Goal: Check status: Check status

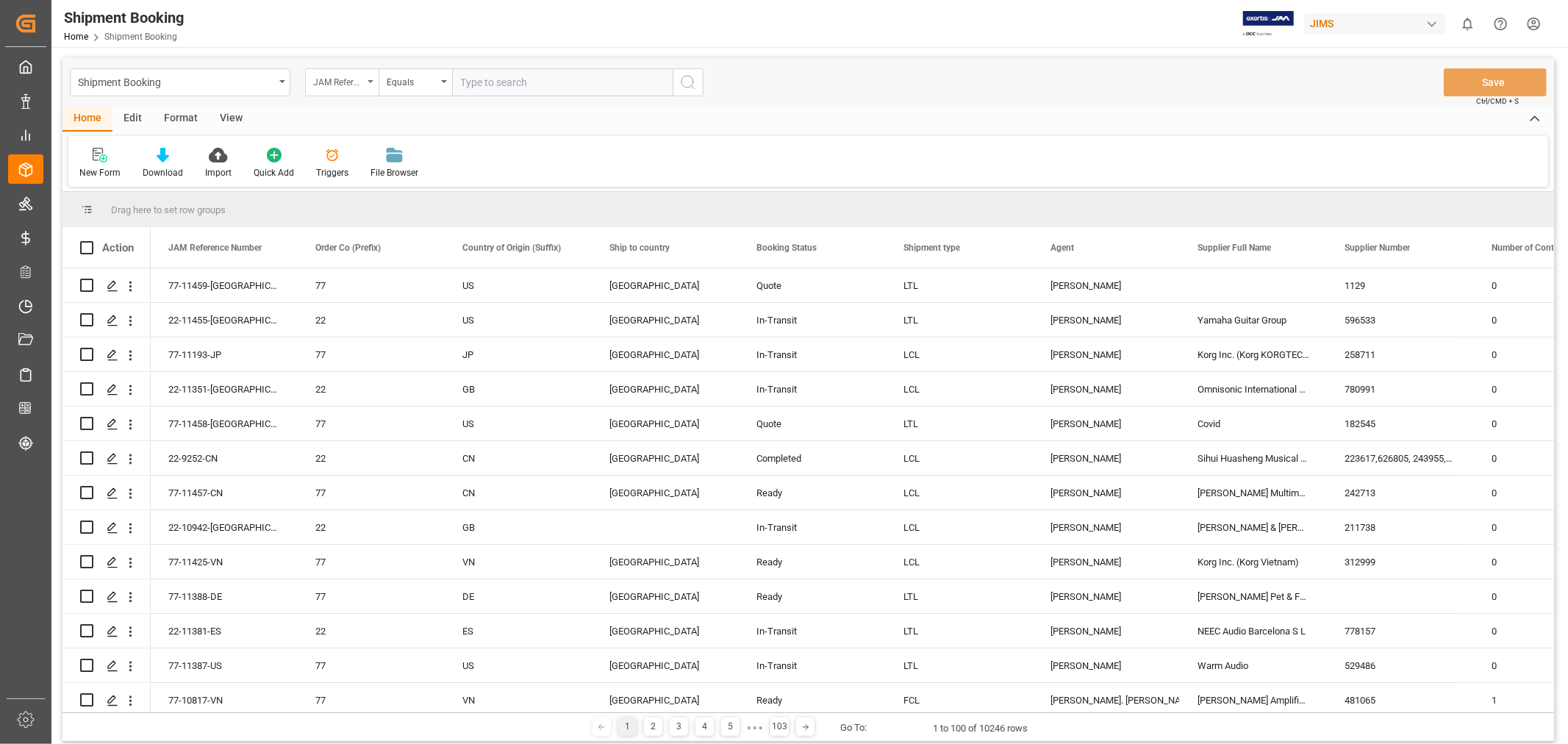
click at [350, 79] on div "JAM Reference Number" at bounding box center [338, 80] width 50 height 17
type input "agent"
click at [334, 148] on div "Agent" at bounding box center [415, 150] width 219 height 31
click at [508, 83] on span "Select Items" at bounding box center [492, 82] width 62 height 12
type input "hui"
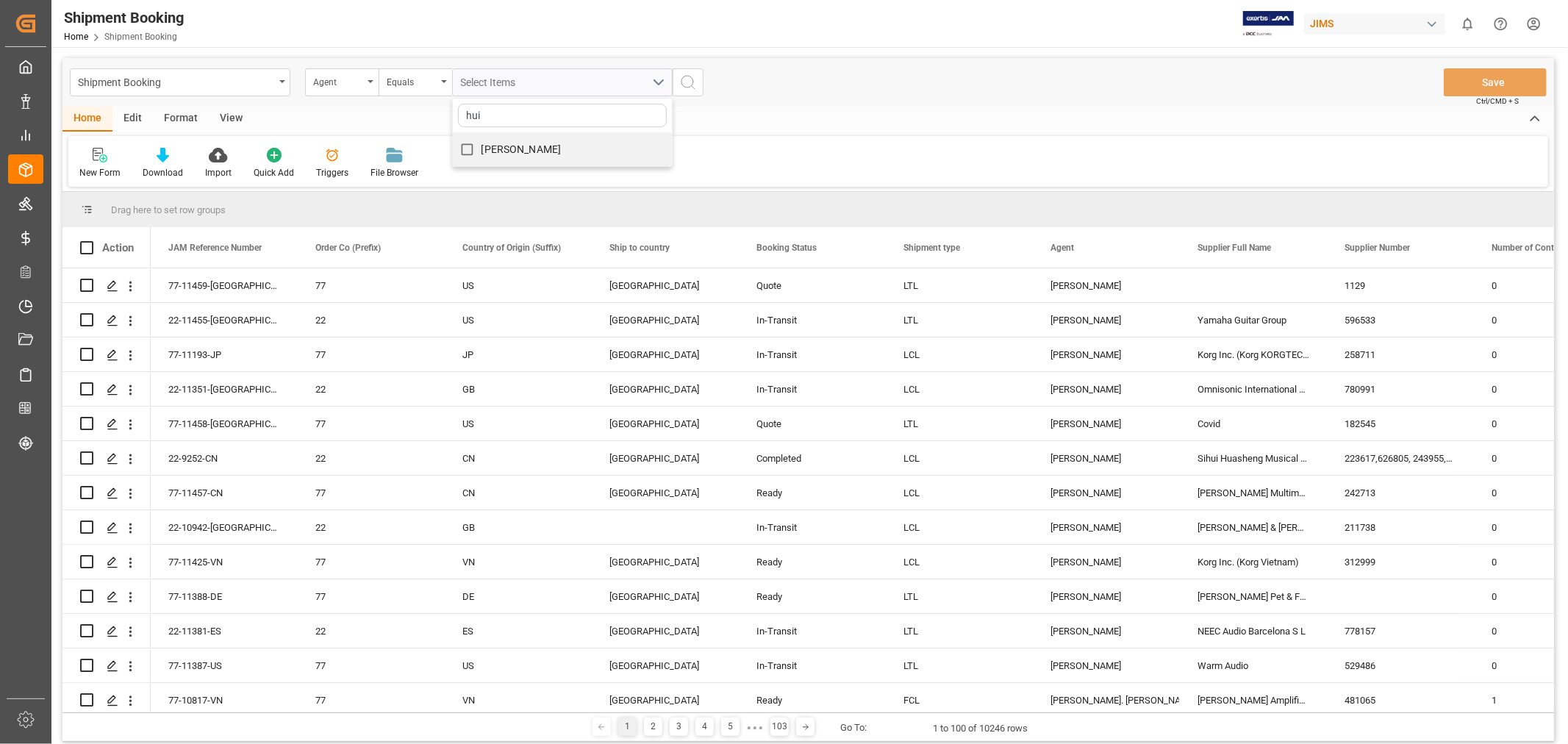
click at [502, 144] on span "[PERSON_NAME]" at bounding box center [521, 149] width 80 height 12
click at [481, 144] on input "[PERSON_NAME]" at bounding box center [468, 150] width 29 height 29
checkbox input "true"
click at [691, 85] on icon "search button" at bounding box center [688, 82] width 18 height 18
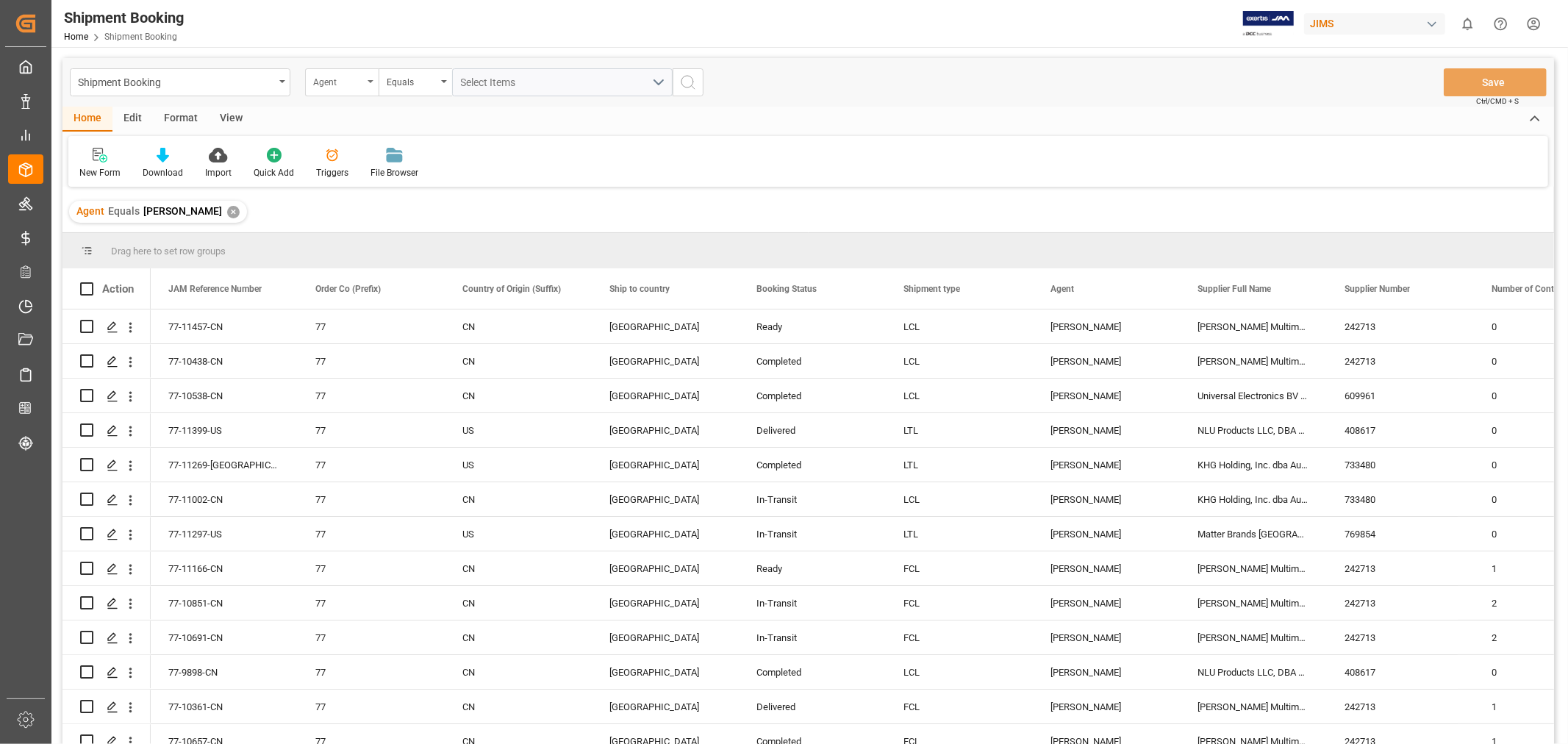
click at [370, 76] on div "Agent" at bounding box center [341, 82] width 73 height 28
click at [376, 279] on div "Booking Status" at bounding box center [415, 274] width 219 height 31
click at [483, 79] on span "Select Items" at bounding box center [492, 82] width 62 height 12
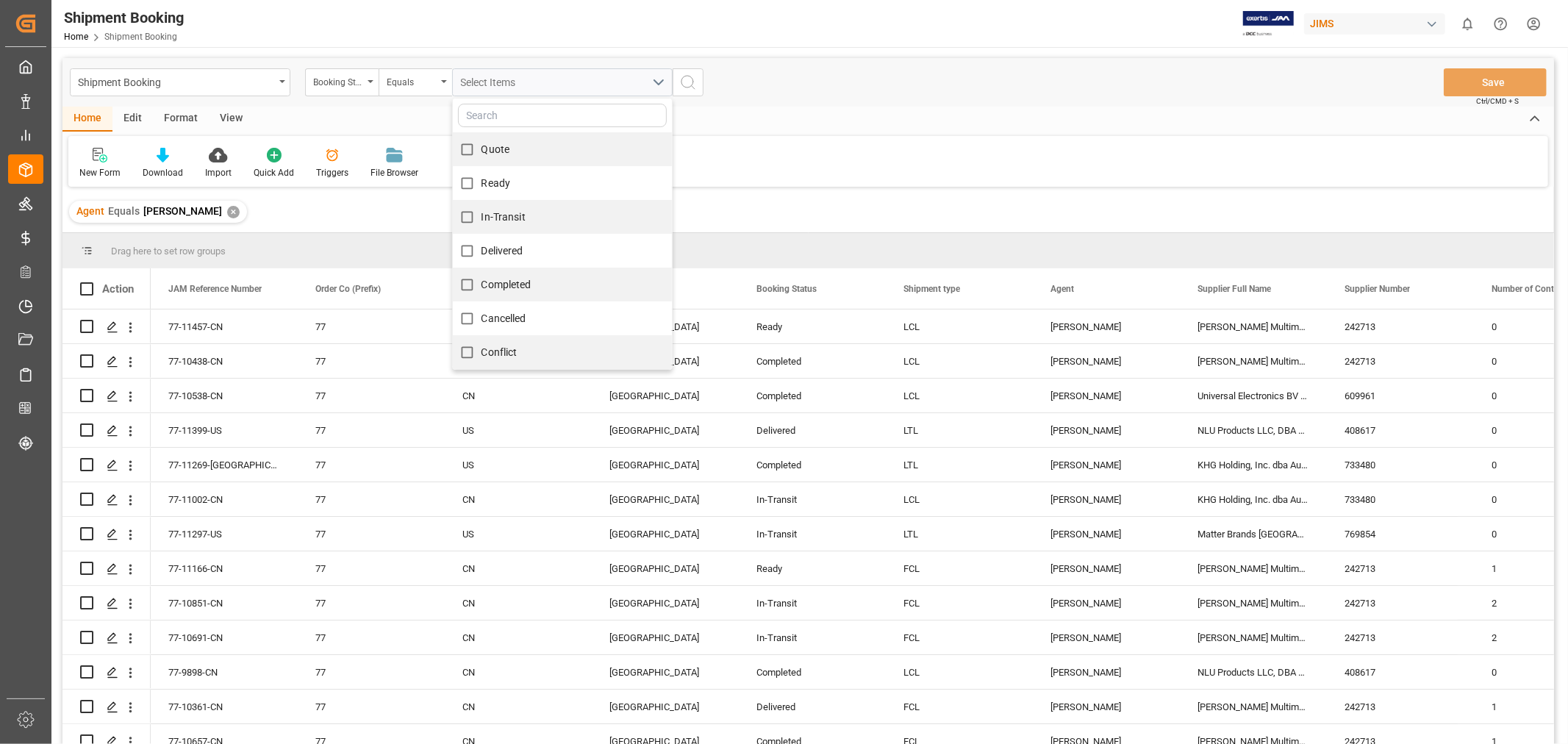
click at [490, 218] on span "In-Transit" at bounding box center [503, 217] width 44 height 12
click at [481, 218] on input "In-Transit" at bounding box center [468, 218] width 29 height 29
checkbox input "true"
click at [684, 89] on icon "search button" at bounding box center [688, 82] width 18 height 18
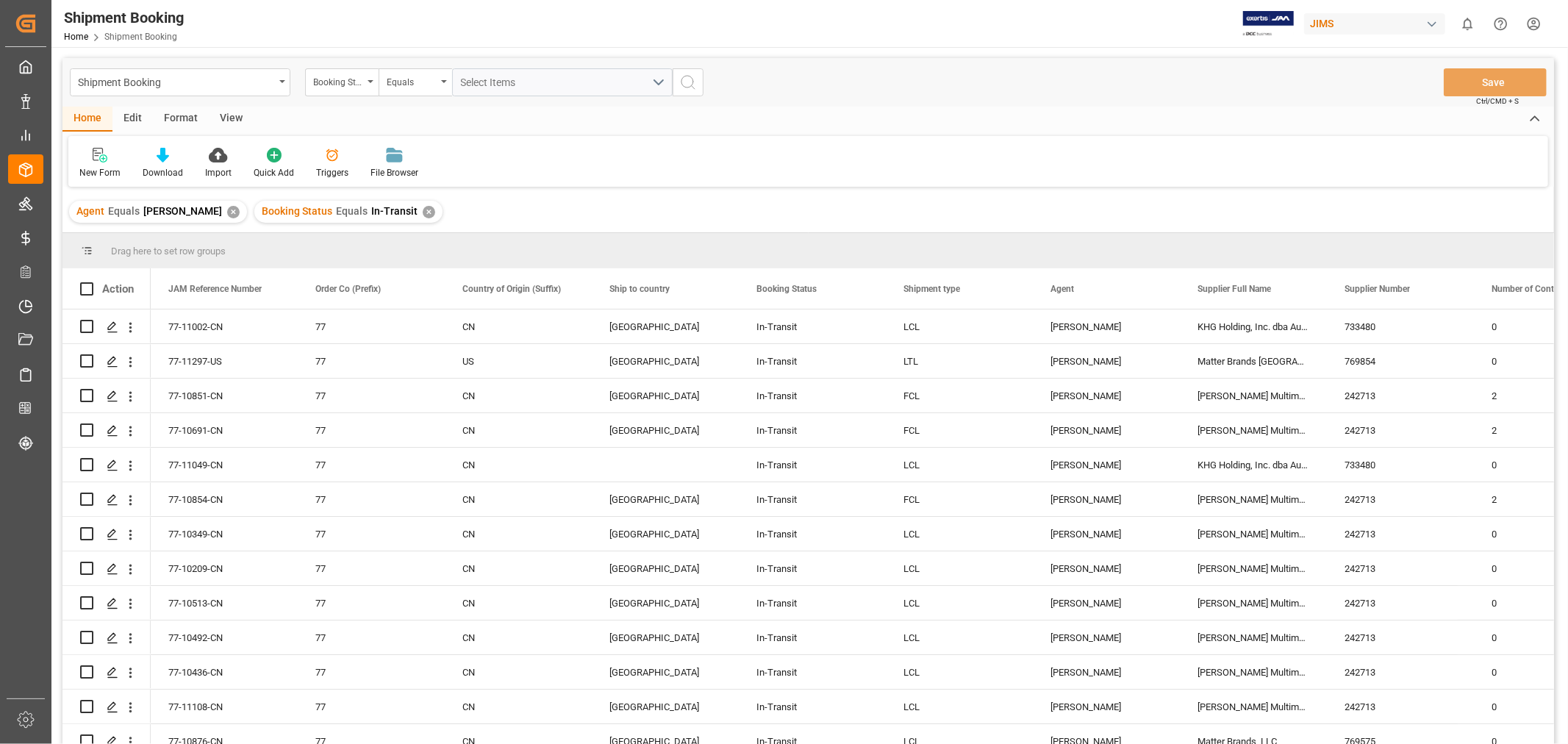
click at [230, 113] on div "View" at bounding box center [231, 119] width 45 height 25
click at [82, 166] on div "Default" at bounding box center [94, 172] width 29 height 14
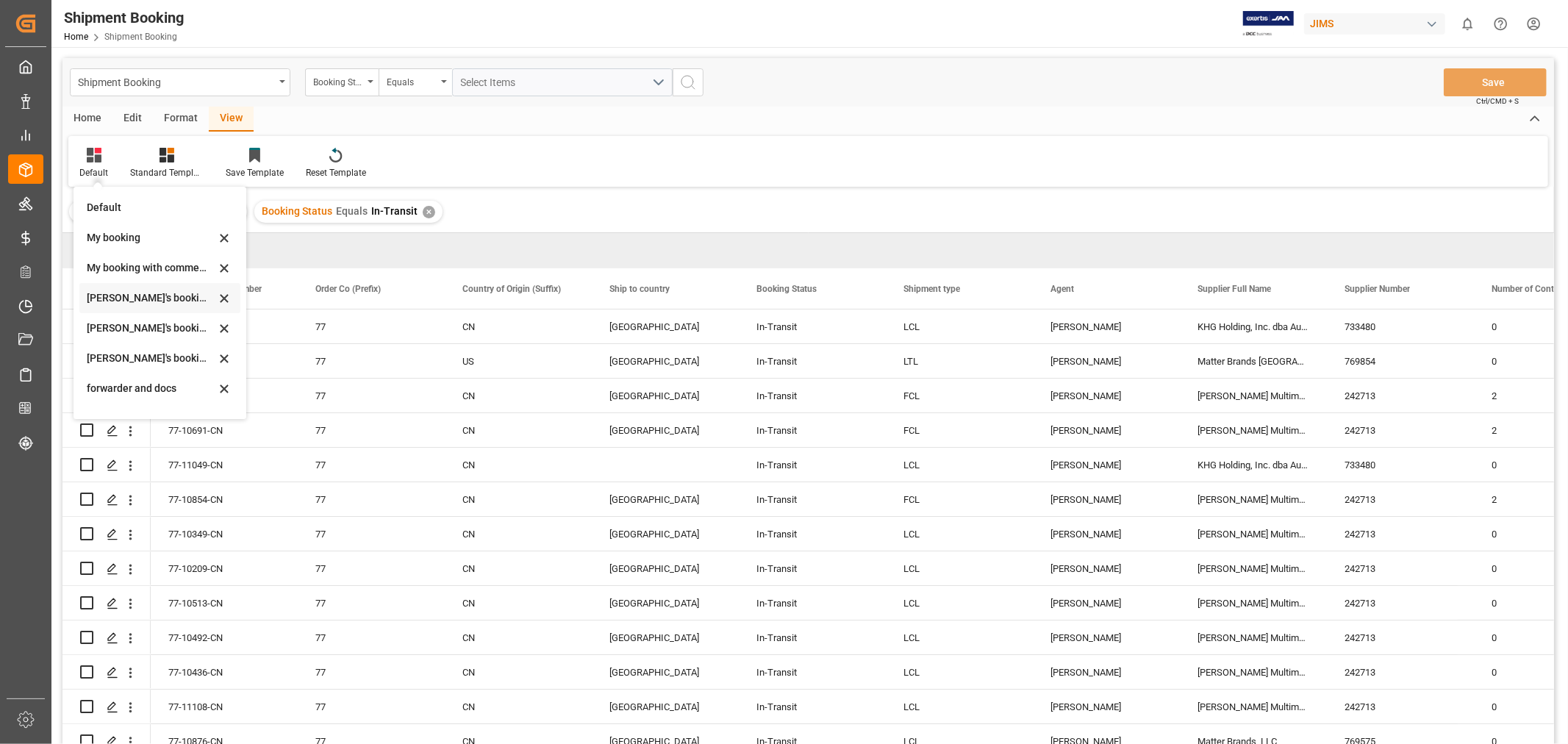
click at [160, 299] on div "[PERSON_NAME]'s booking" at bounding box center [151, 298] width 128 height 15
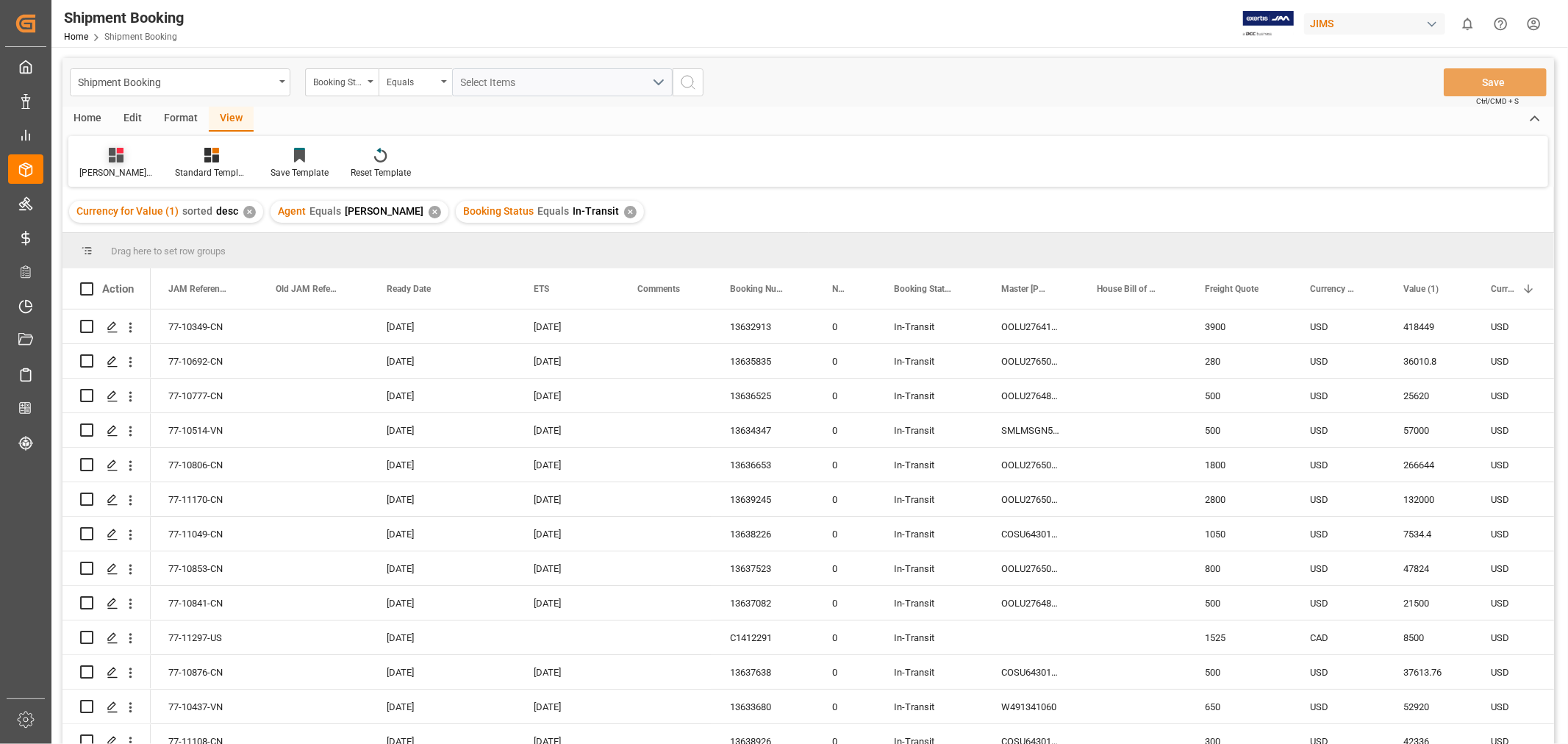
click at [113, 166] on div "[PERSON_NAME]'s booking" at bounding box center [116, 172] width 73 height 14
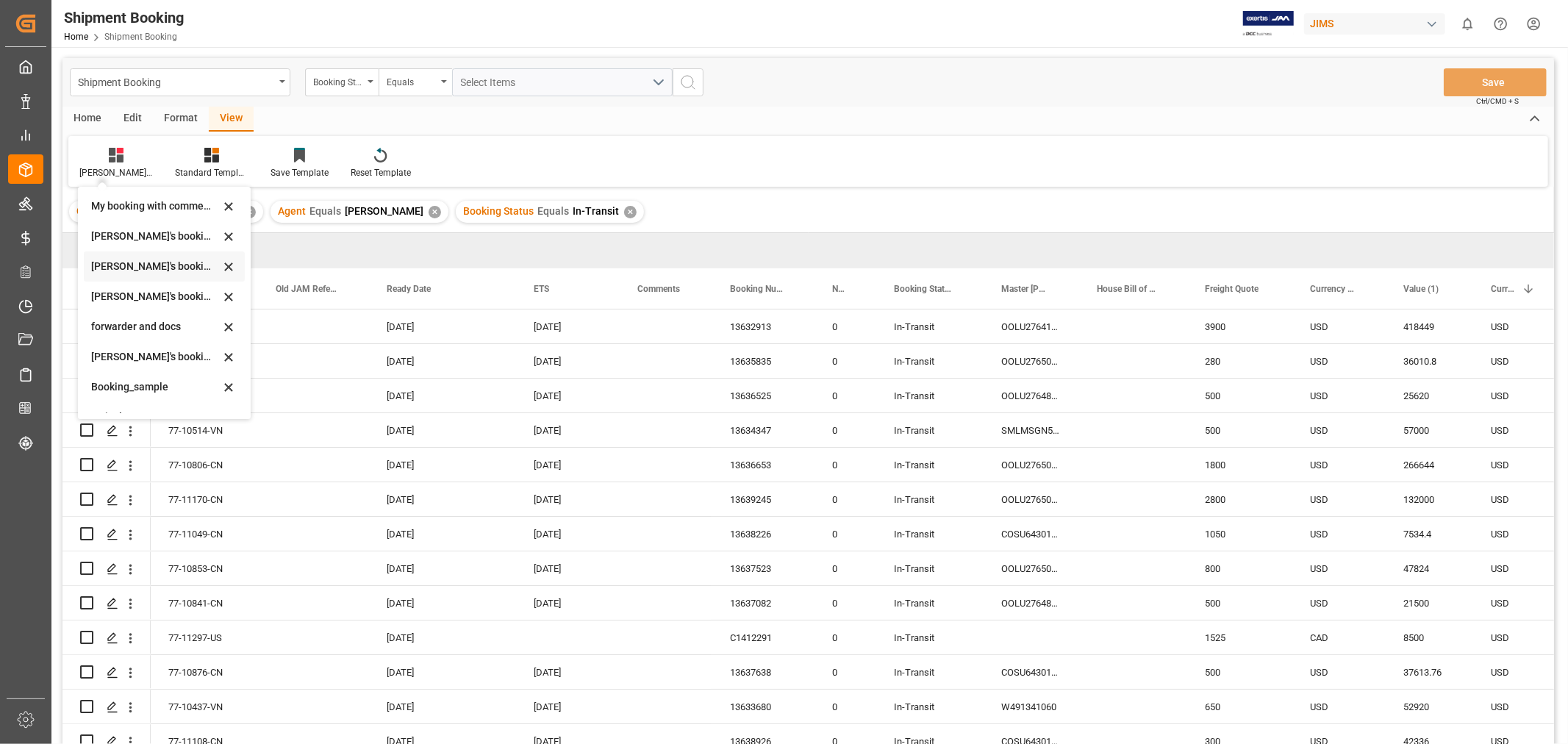
scroll to position [141, 0]
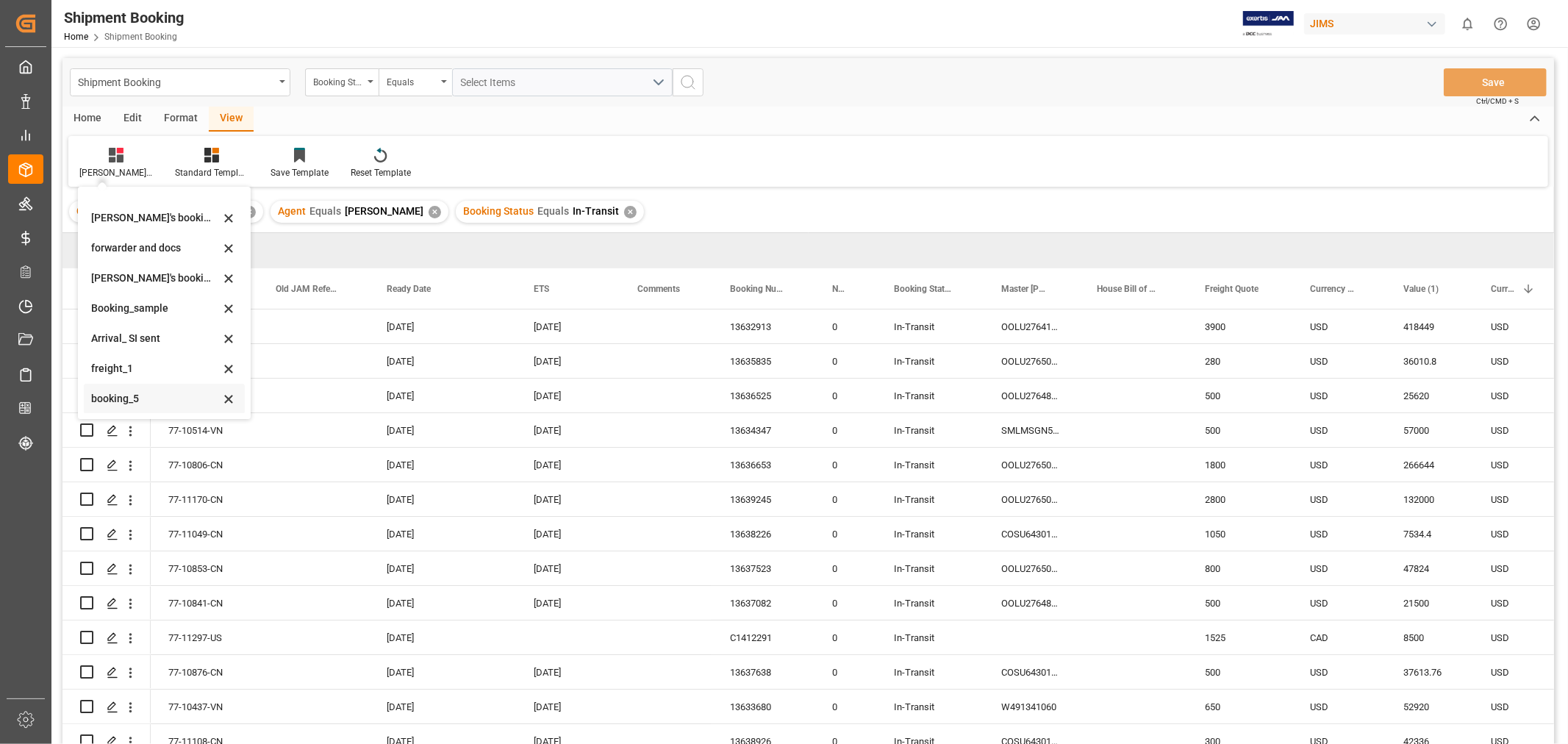
click at [153, 405] on div "booking_5" at bounding box center [155, 398] width 128 height 15
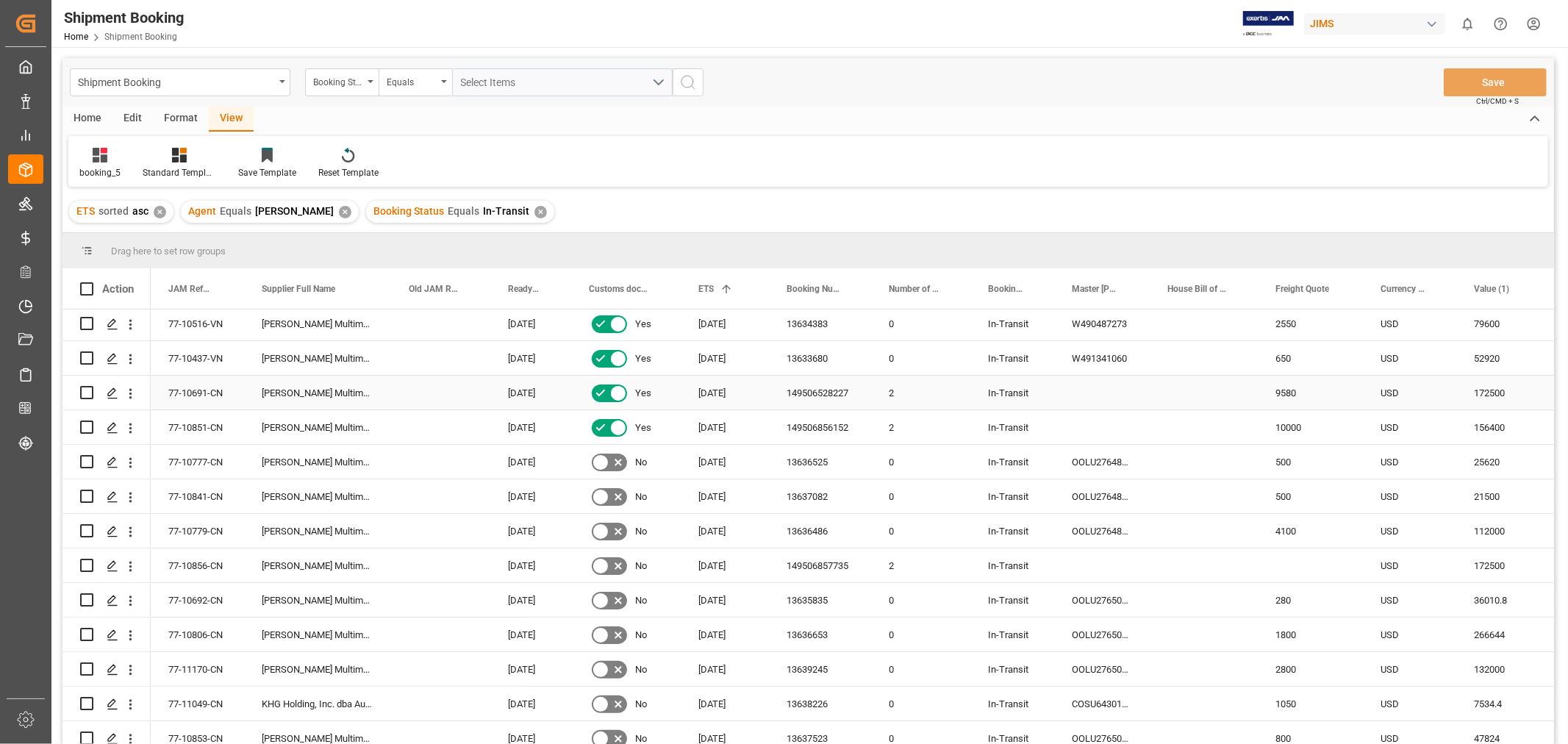
scroll to position [327, 0]
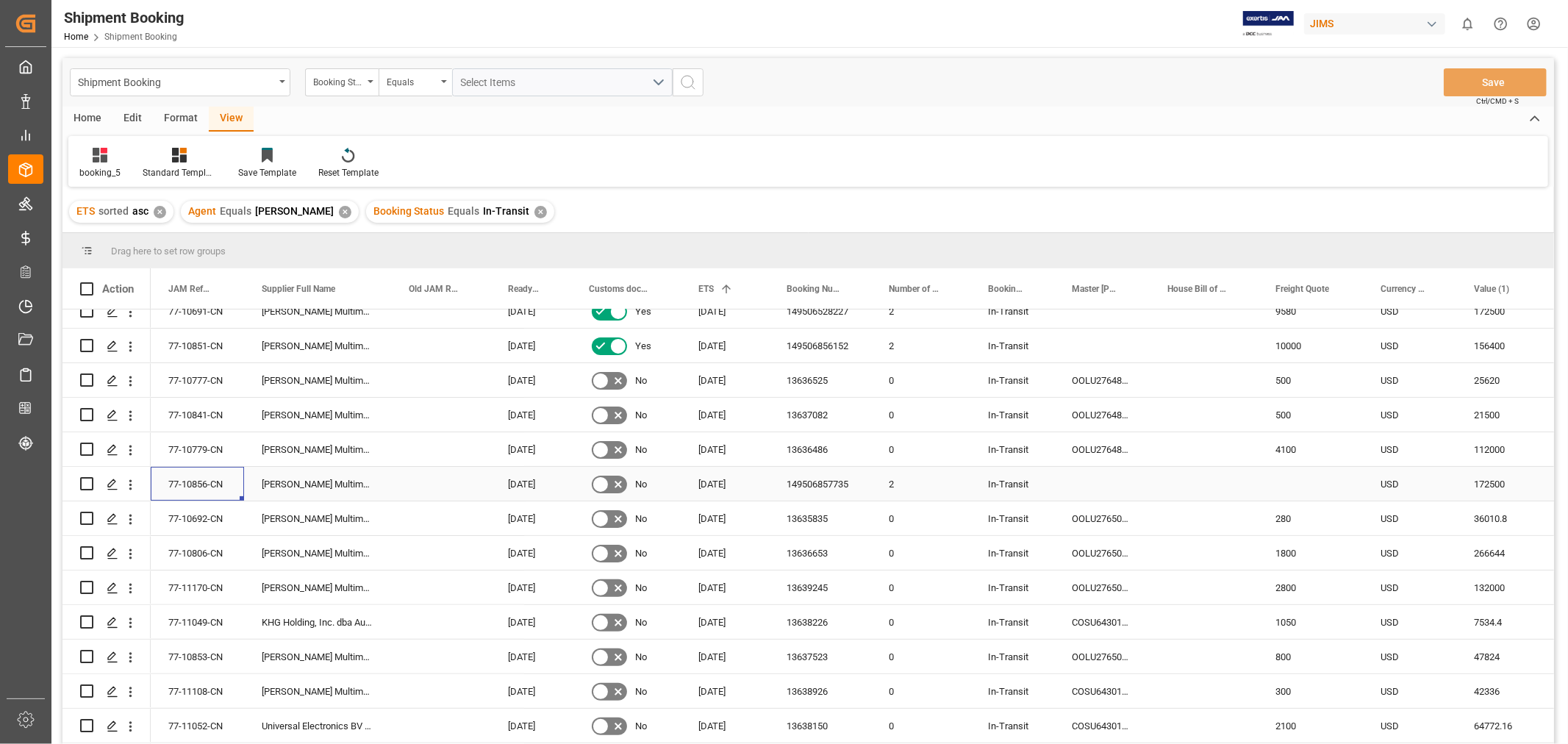
click at [208, 483] on div "77-10856-CN" at bounding box center [197, 483] width 93 height 33
click at [223, 517] on div "77-10692-CN" at bounding box center [197, 517] width 93 height 33
click at [189, 554] on div "77-10806-CN" at bounding box center [197, 553] width 93 height 33
click at [208, 596] on div "77-11170-CN" at bounding box center [197, 587] width 93 height 33
click at [211, 656] on div "77-10853-CN" at bounding box center [197, 656] width 93 height 33
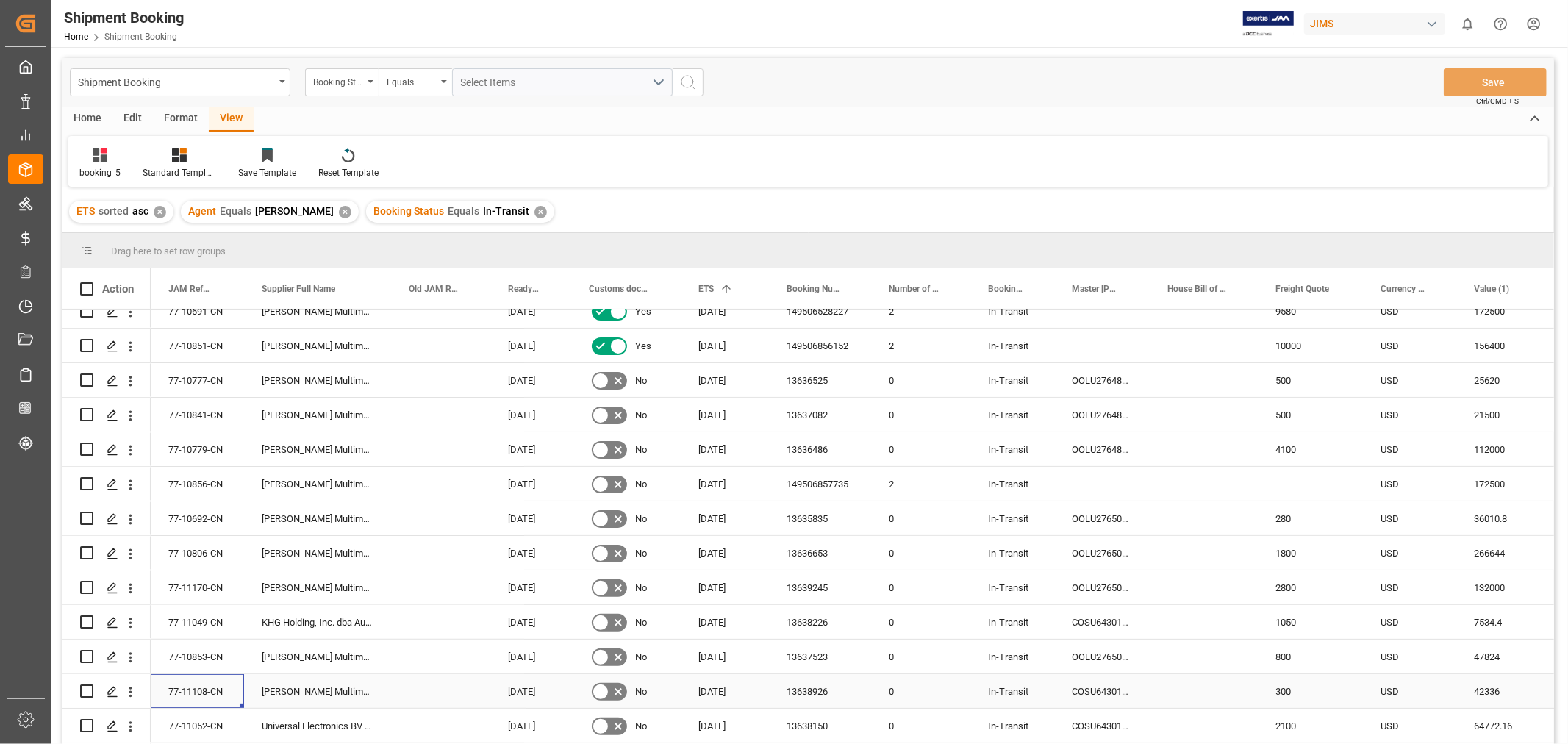
click at [210, 696] on div "77-11108-CN" at bounding box center [197, 691] width 93 height 33
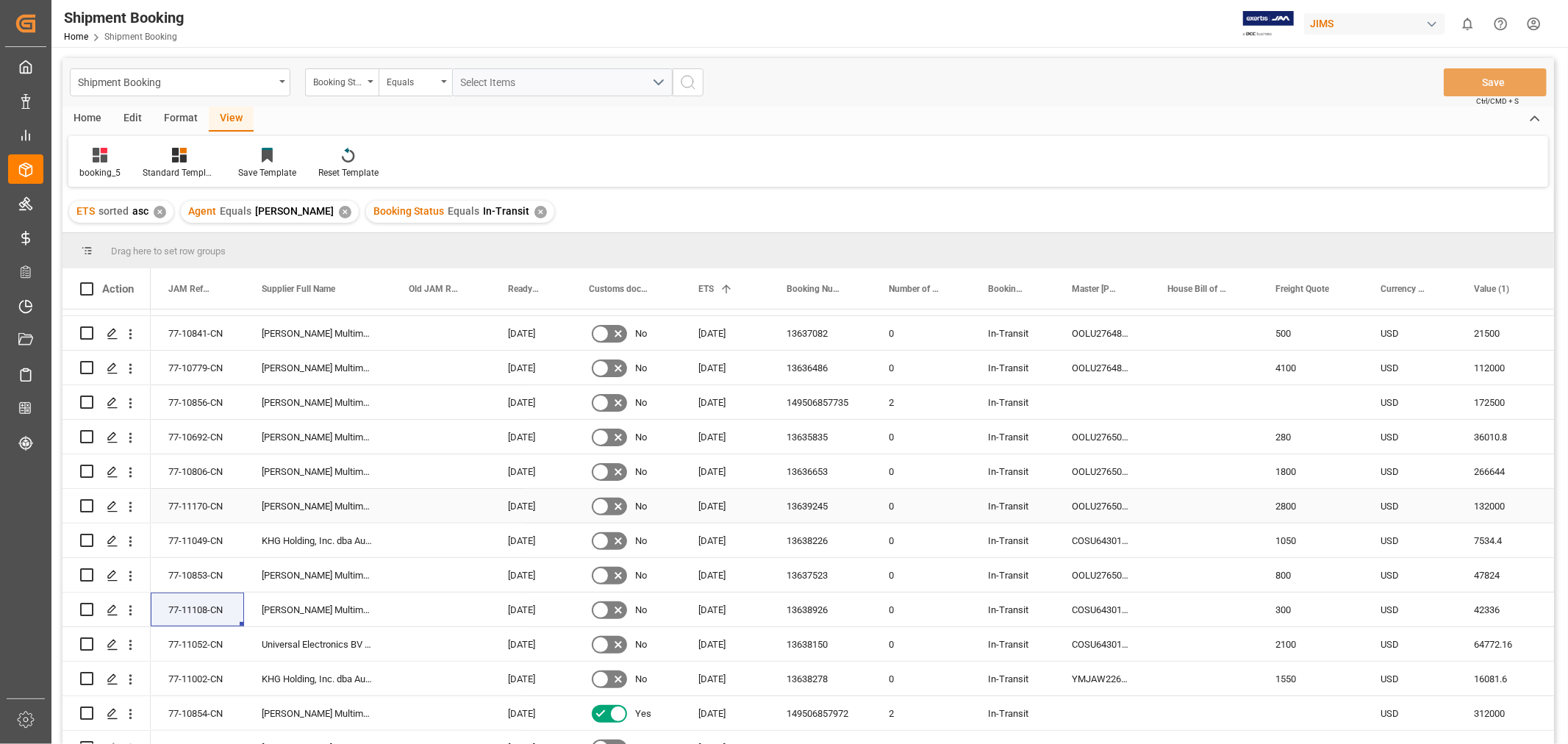
scroll to position [489, 0]
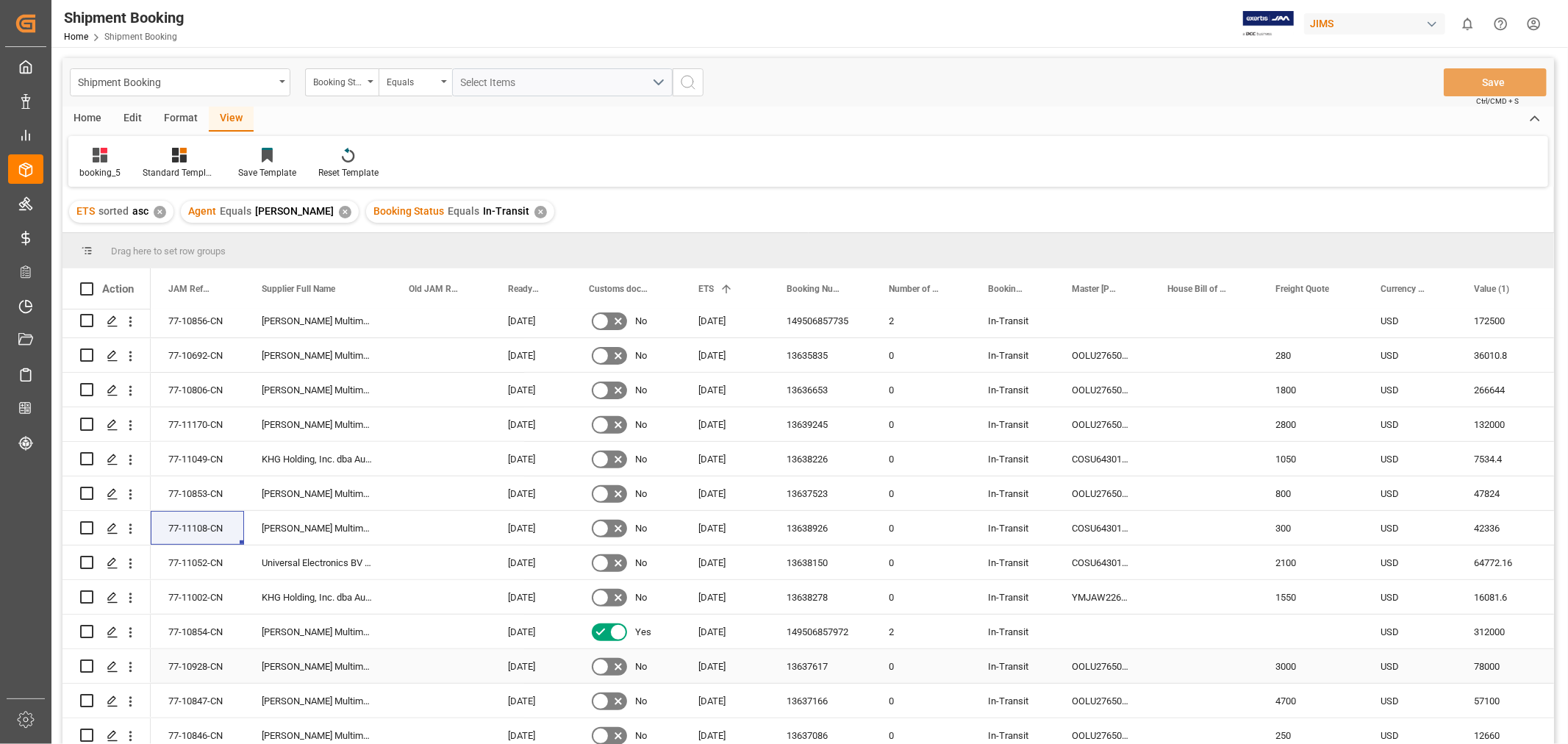
click at [207, 666] on div "77-10928-CN" at bounding box center [197, 665] width 93 height 33
click at [204, 665] on div "77-10928-CN" at bounding box center [197, 665] width 93 height 33
click at [202, 703] on div "77-10847-CN" at bounding box center [197, 700] width 93 height 33
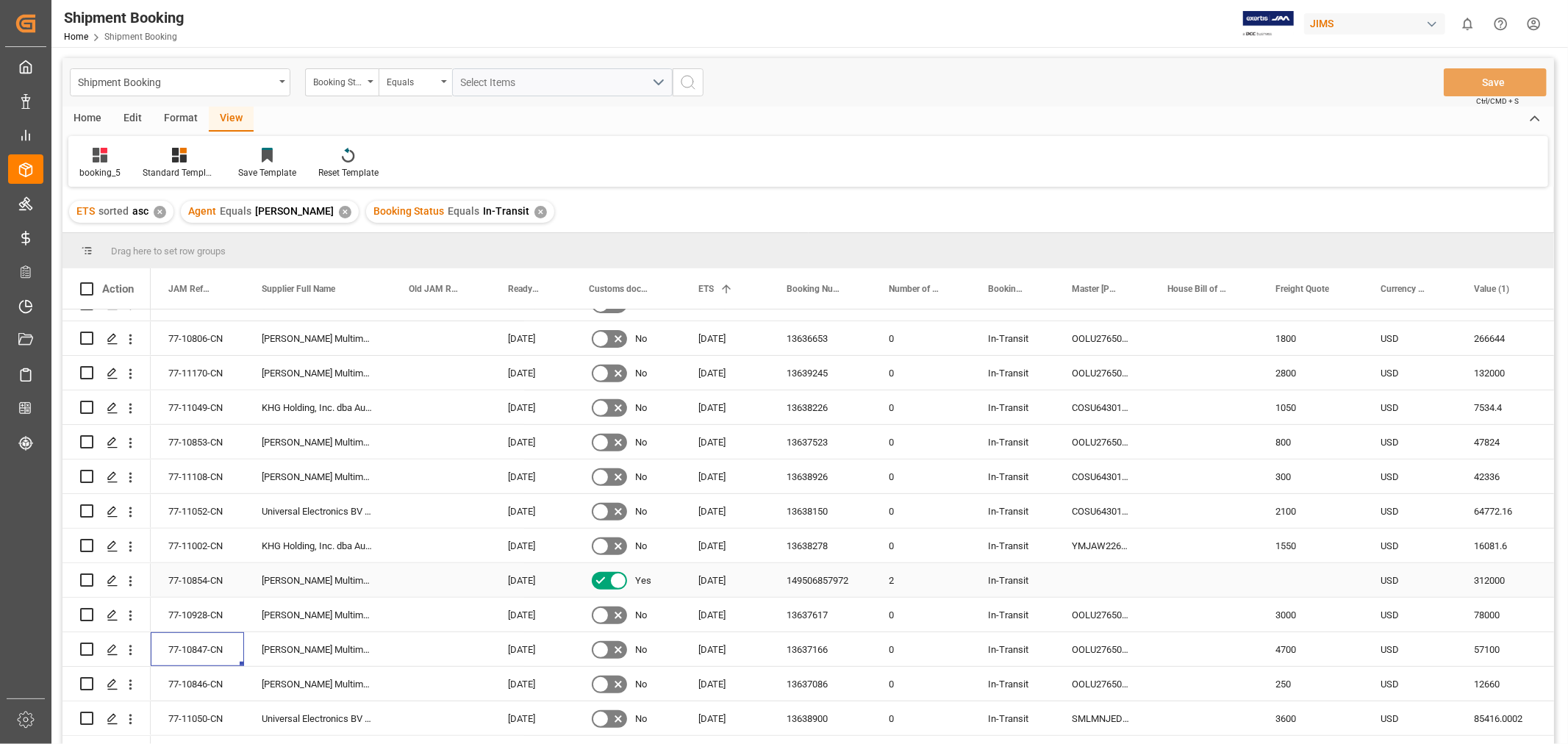
scroll to position [568, 0]
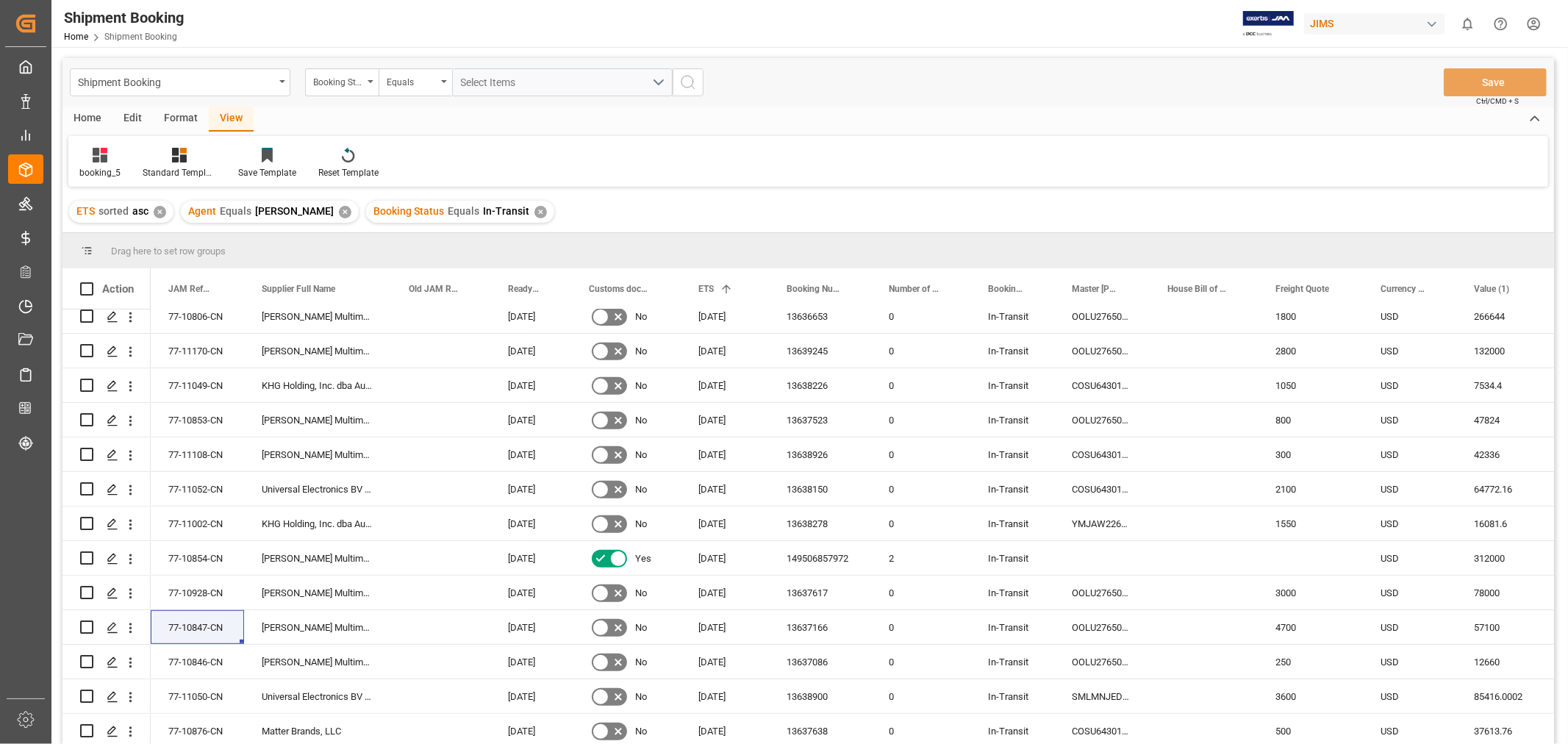
click at [1118, 175] on div "booking_5 Standard Templates Save Template Reset Template" at bounding box center [808, 162] width 1480 height 51
click at [951, 160] on div "booking_5 Standard Templates Save Template Reset Template" at bounding box center [808, 162] width 1480 height 51
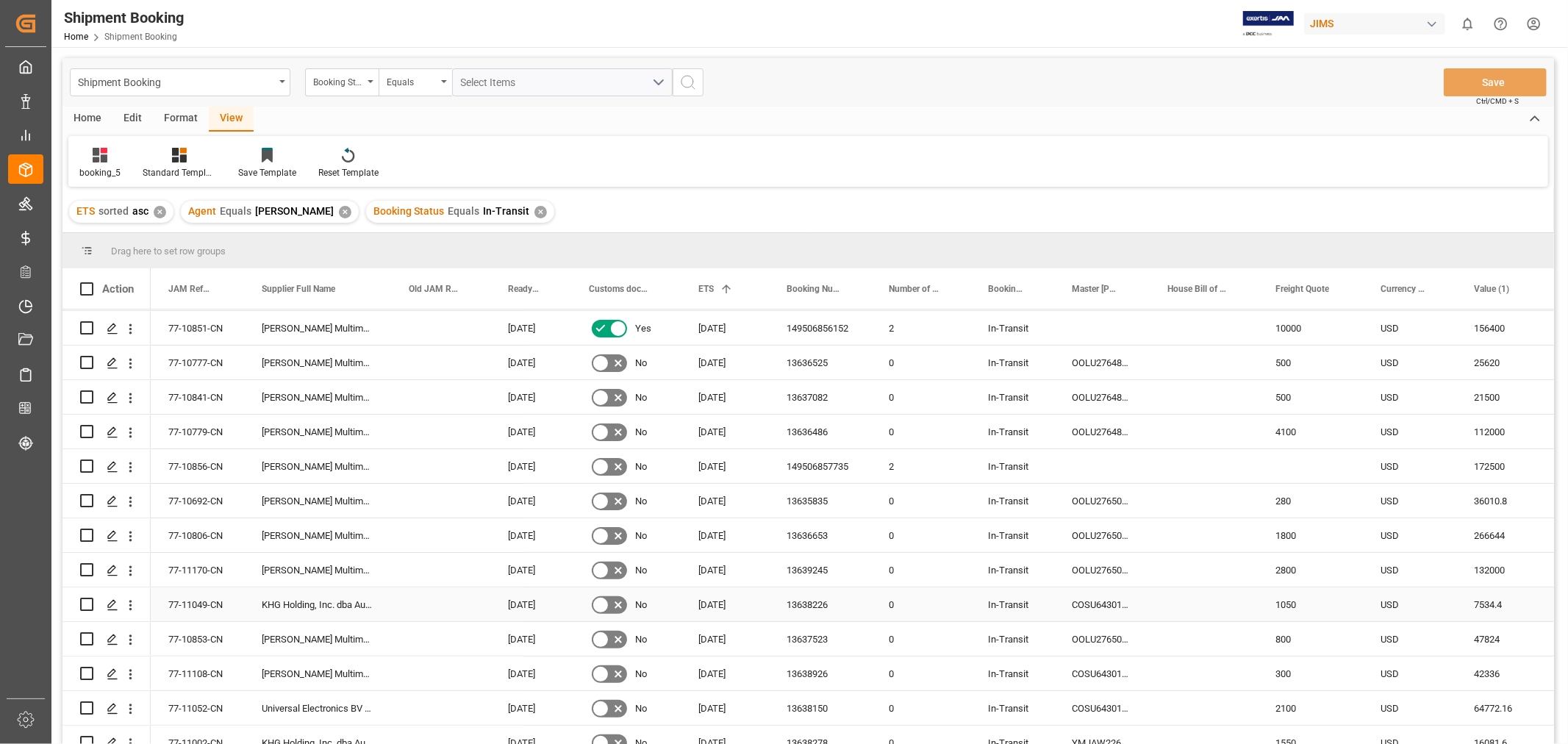
scroll to position [323, 0]
